Goal: Task Accomplishment & Management: Use online tool/utility

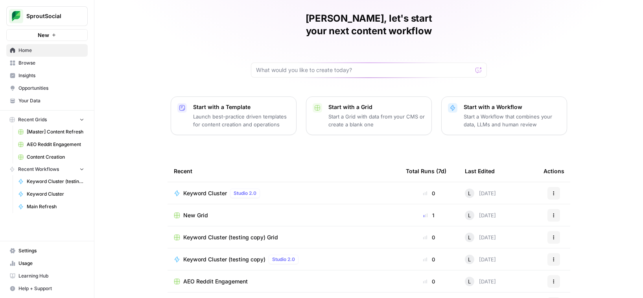
scroll to position [33, 0]
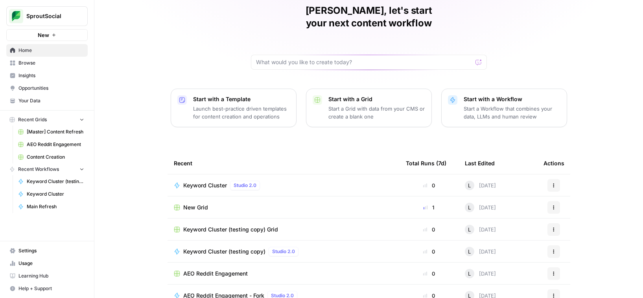
click at [45, 155] on span "Content Creation" at bounding box center [55, 156] width 57 height 7
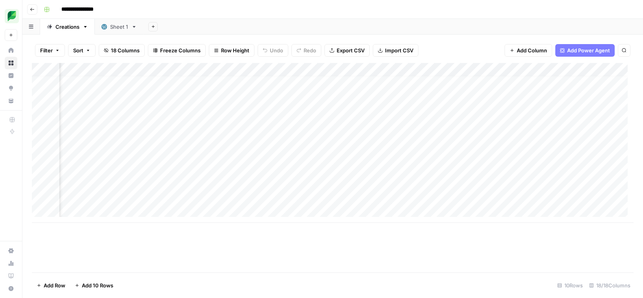
scroll to position [6, 132]
click at [513, 118] on div "Add Column" at bounding box center [333, 143] width 602 height 160
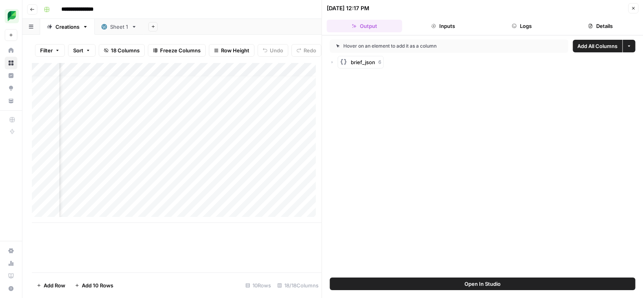
click at [635, 9] on icon "button" at bounding box center [633, 8] width 3 height 3
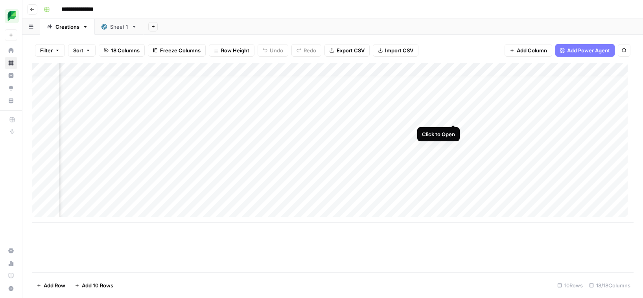
click at [451, 115] on div "Add Column" at bounding box center [333, 143] width 602 height 160
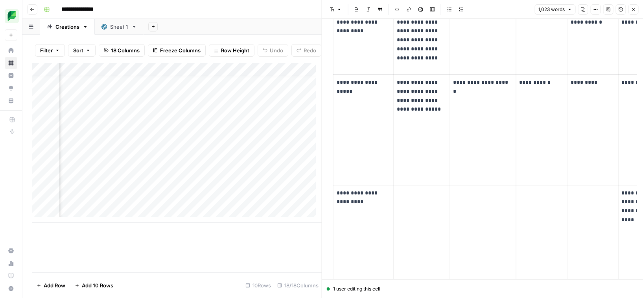
scroll to position [1870, 0]
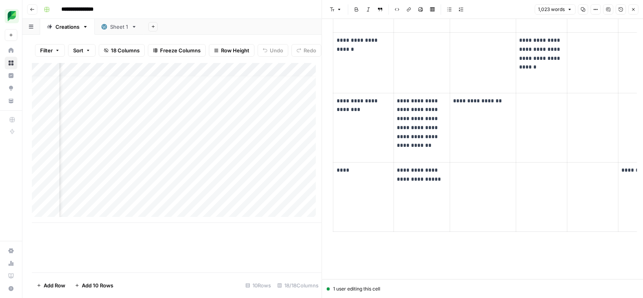
click at [638, 11] on button "Close" at bounding box center [633, 9] width 10 height 10
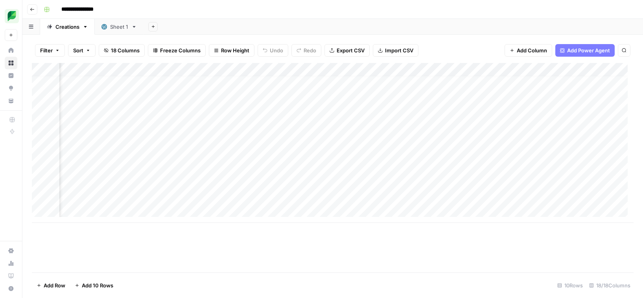
scroll to position [6, 349]
click at [447, 115] on div "Add Column" at bounding box center [333, 143] width 602 height 160
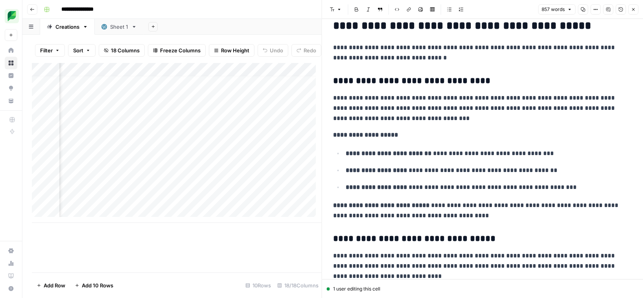
scroll to position [191, 0]
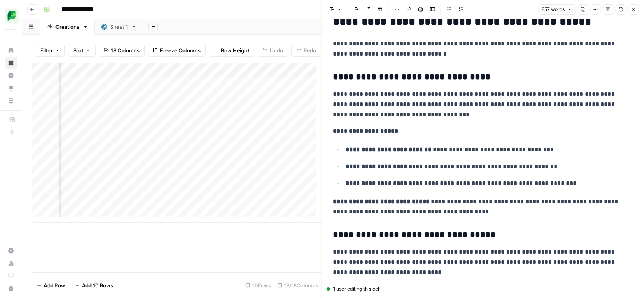
click at [635, 12] on button "Close" at bounding box center [633, 9] width 10 height 10
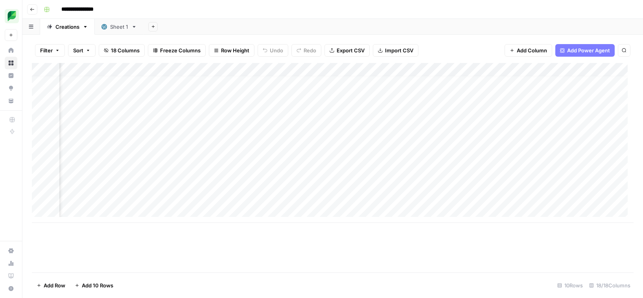
scroll to position [6, 559]
click at [452, 116] on div "Add Column" at bounding box center [333, 143] width 602 height 160
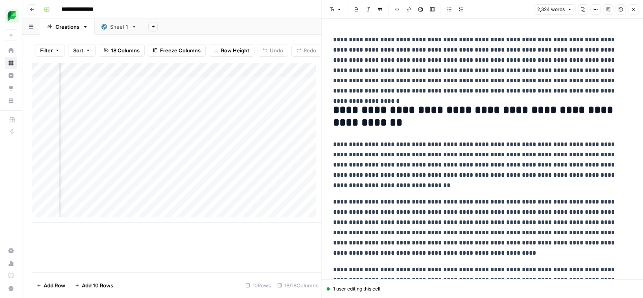
scroll to position [39, 0]
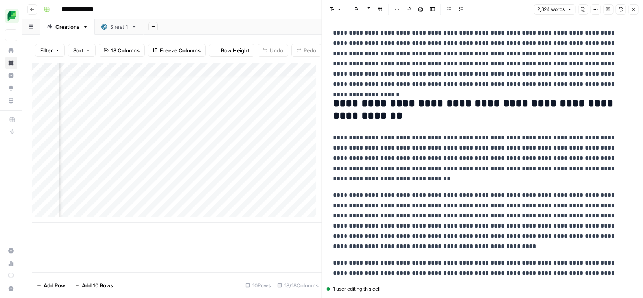
click at [511, 173] on p "**********" at bounding box center [479, 158] width 293 height 51
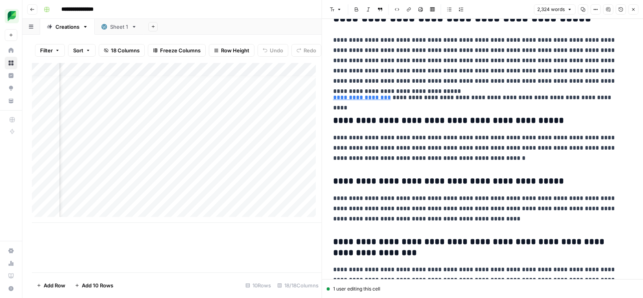
scroll to position [2379, 0]
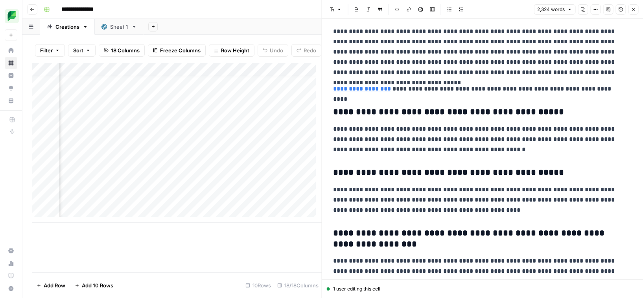
click at [500, 151] on p "**********" at bounding box center [479, 139] width 293 height 31
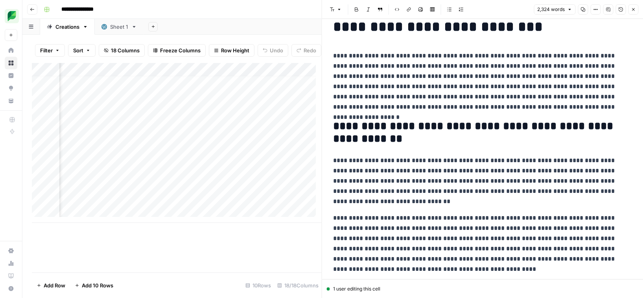
scroll to position [0, 0]
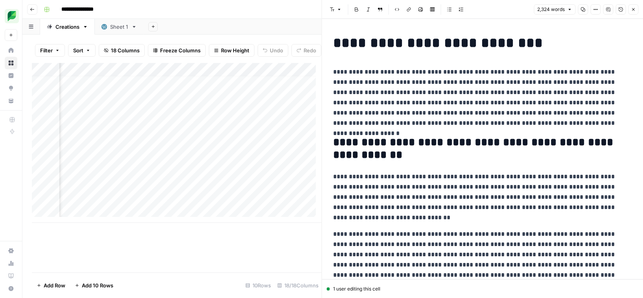
click at [635, 10] on icon "button" at bounding box center [633, 9] width 5 height 5
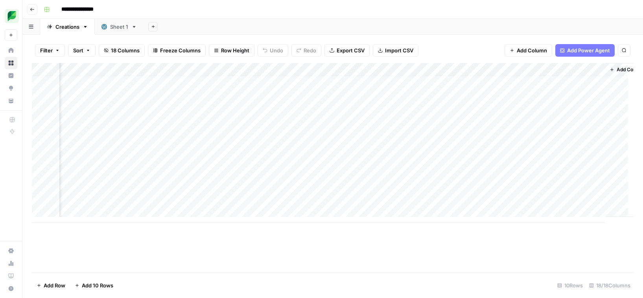
scroll to position [6, 853]
click at [441, 116] on div "Add Column" at bounding box center [333, 143] width 602 height 160
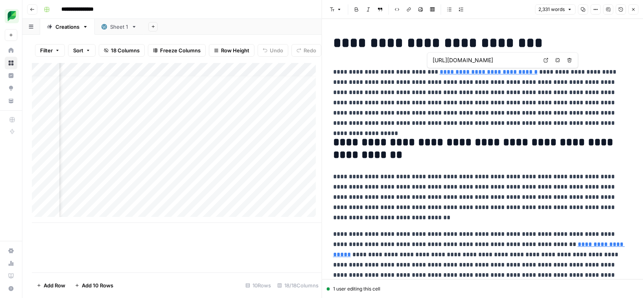
click at [490, 61] on input "[URL][DOMAIN_NAME]" at bounding box center [485, 60] width 105 height 8
click at [456, 123] on p "**********" at bounding box center [479, 97] width 293 height 61
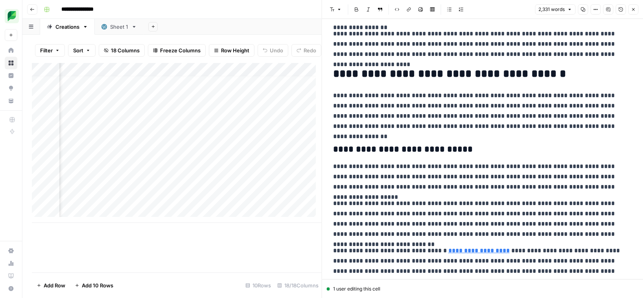
scroll to position [333, 0]
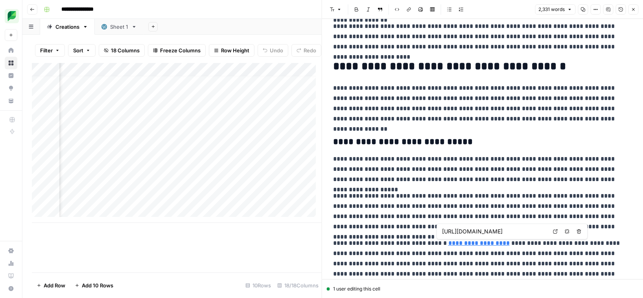
click at [468, 235] on input "[URL][DOMAIN_NAME]" at bounding box center [494, 231] width 105 height 8
click at [418, 202] on p "**********" at bounding box center [479, 211] width 293 height 41
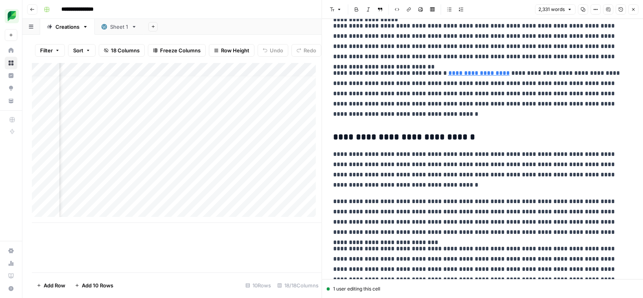
scroll to position [572, 0]
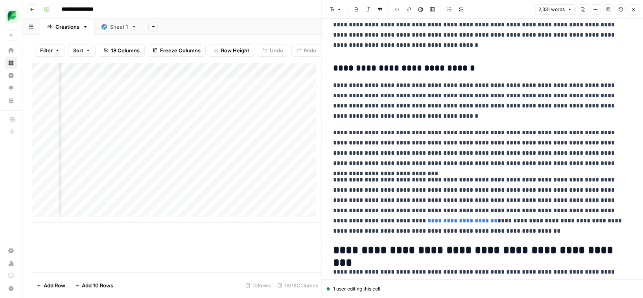
click at [498, 218] on link "**********" at bounding box center [463, 221] width 70 height 6
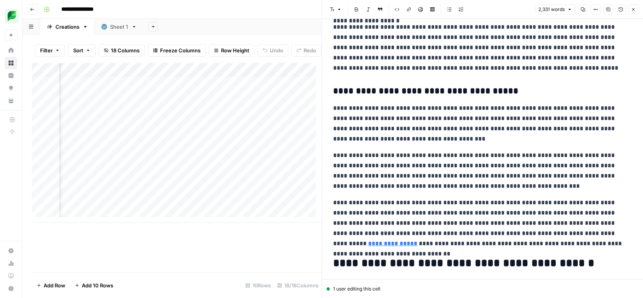
scroll to position [1332, 0]
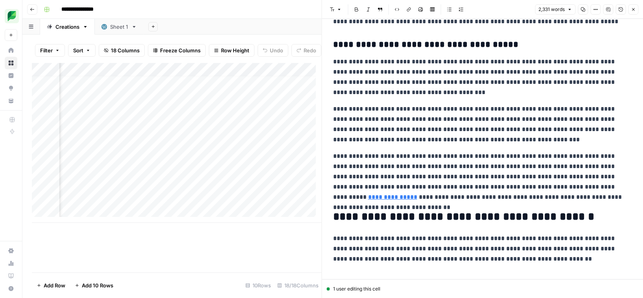
click at [515, 177] on p "**********" at bounding box center [479, 176] width 293 height 51
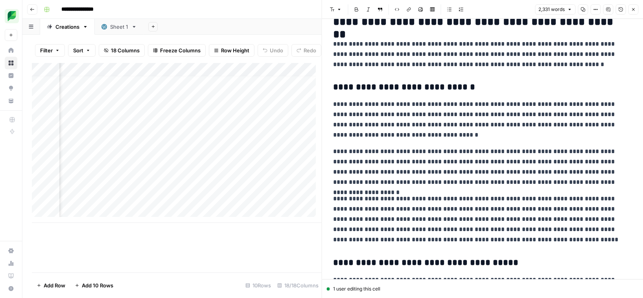
scroll to position [0, 0]
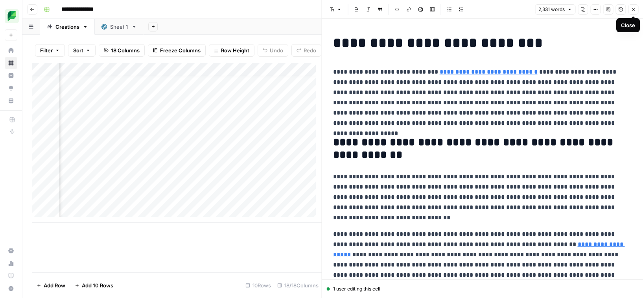
click at [633, 11] on icon "button" at bounding box center [633, 9] width 5 height 5
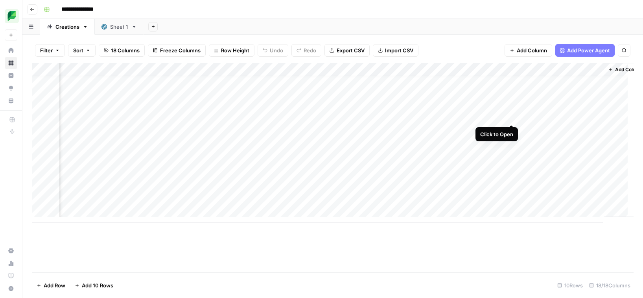
click at [510, 115] on div "Add Column" at bounding box center [333, 143] width 602 height 160
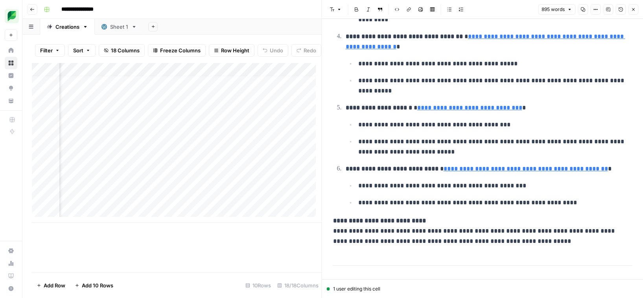
scroll to position [1972, 0]
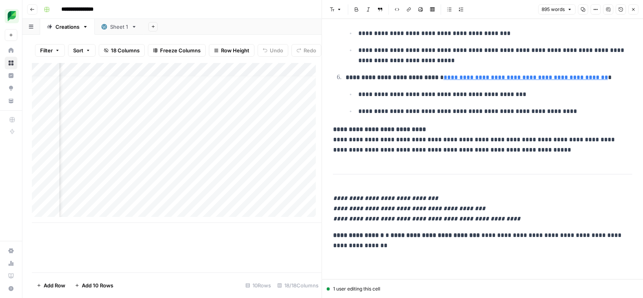
click at [633, 11] on icon "button" at bounding box center [633, 9] width 5 height 5
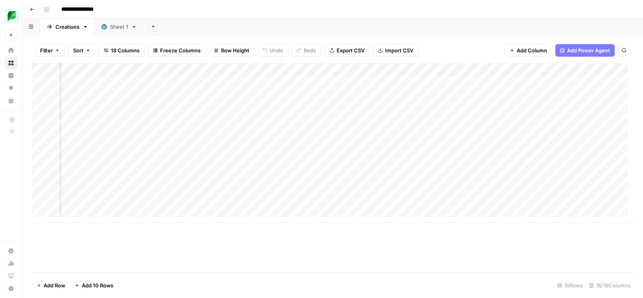
scroll to position [0, 790]
click at [503, 162] on div "Add Column" at bounding box center [333, 143] width 602 height 160
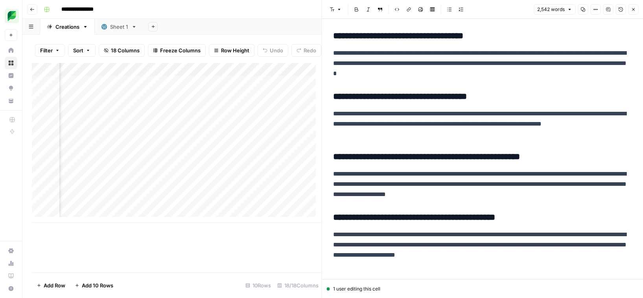
scroll to position [2619, 0]
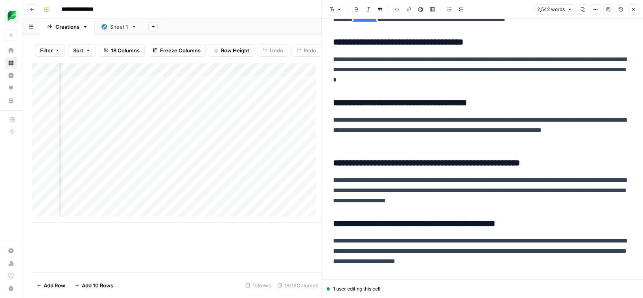
click at [630, 12] on button "Close" at bounding box center [633, 9] width 10 height 10
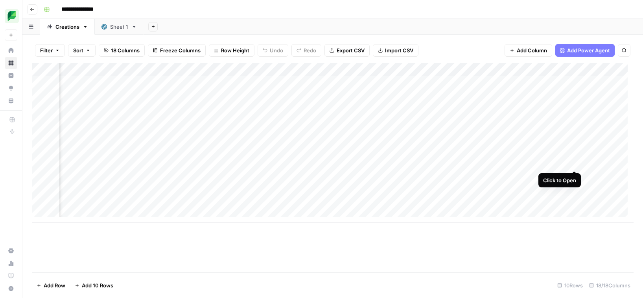
click at [574, 163] on div "Add Column" at bounding box center [333, 143] width 602 height 160
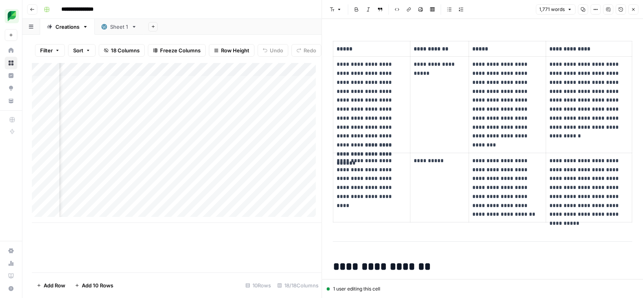
scroll to position [988, 0]
